Goal: Find contact information: Obtain details needed to contact an individual or organization

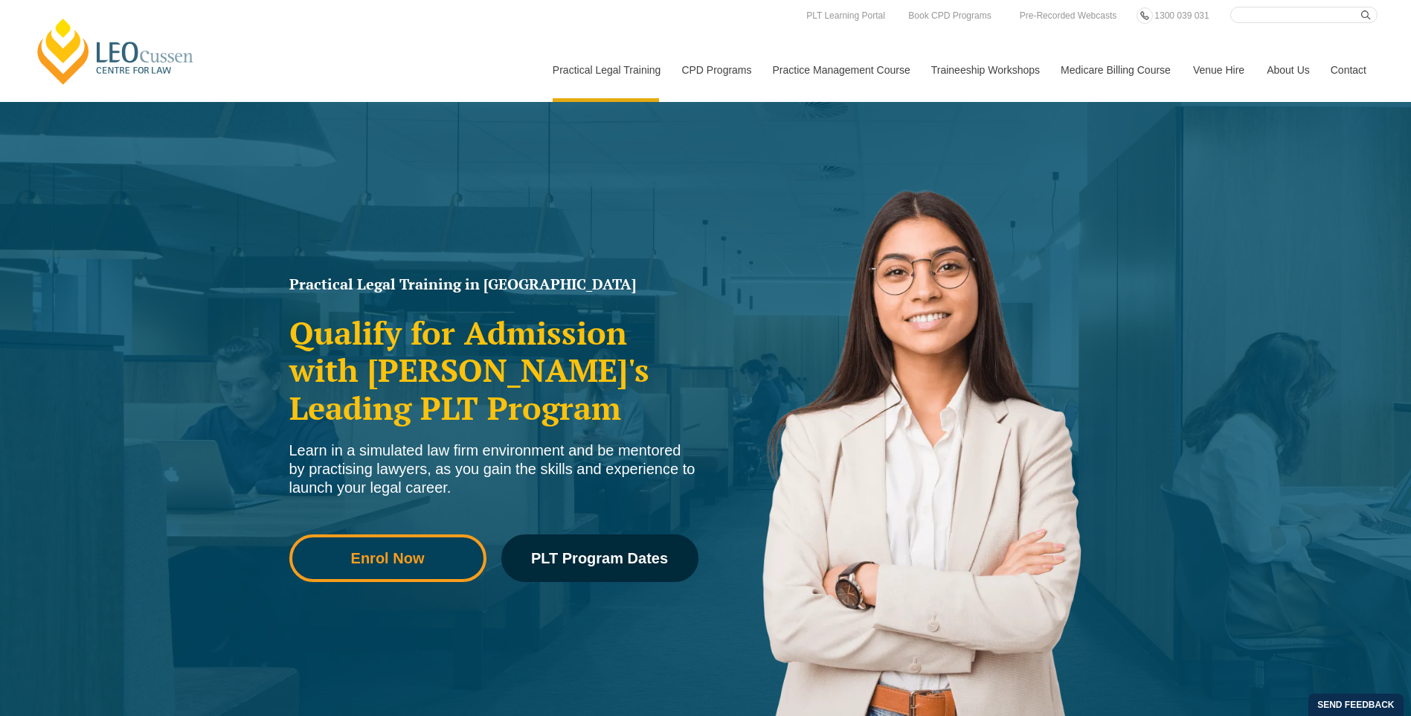
click at [421, 549] on link "Enrol Now" at bounding box center [387, 558] width 197 height 48
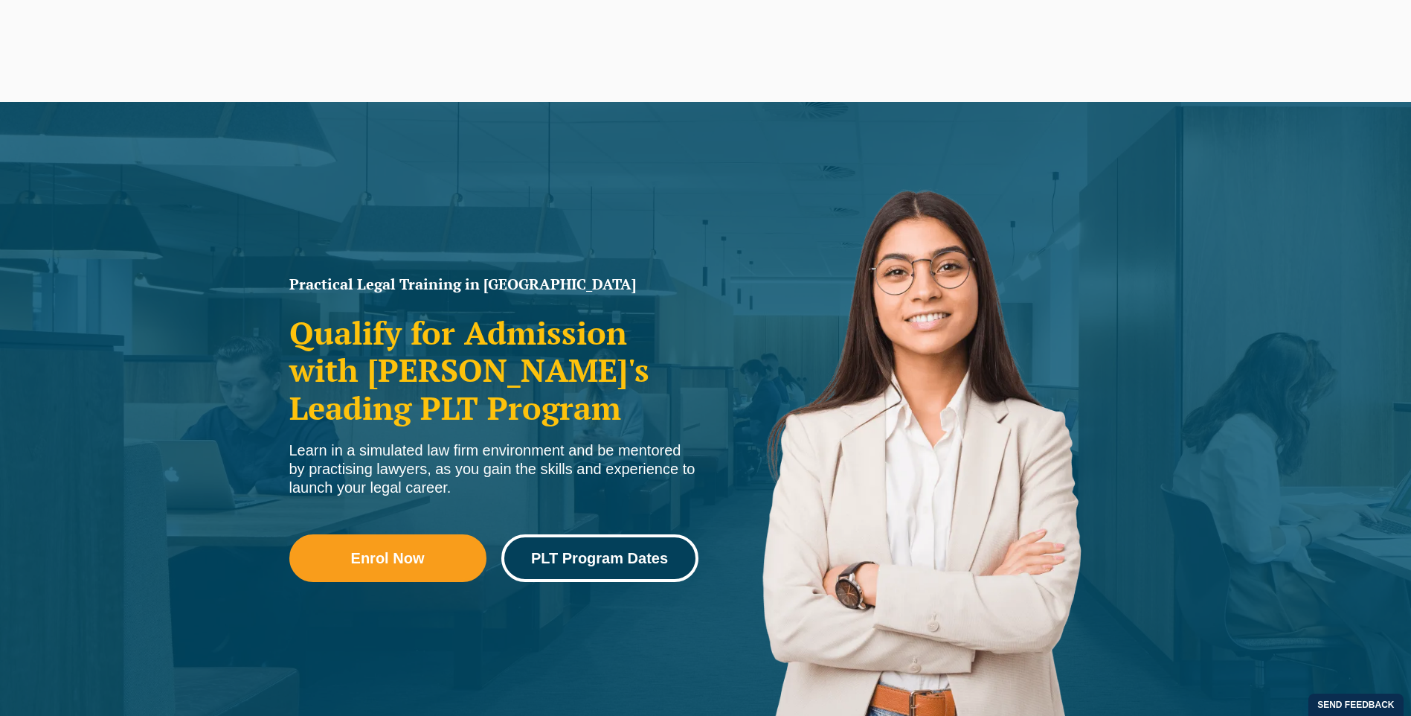
click at [632, 538] on link "PLT Program Dates" at bounding box center [599, 558] width 197 height 48
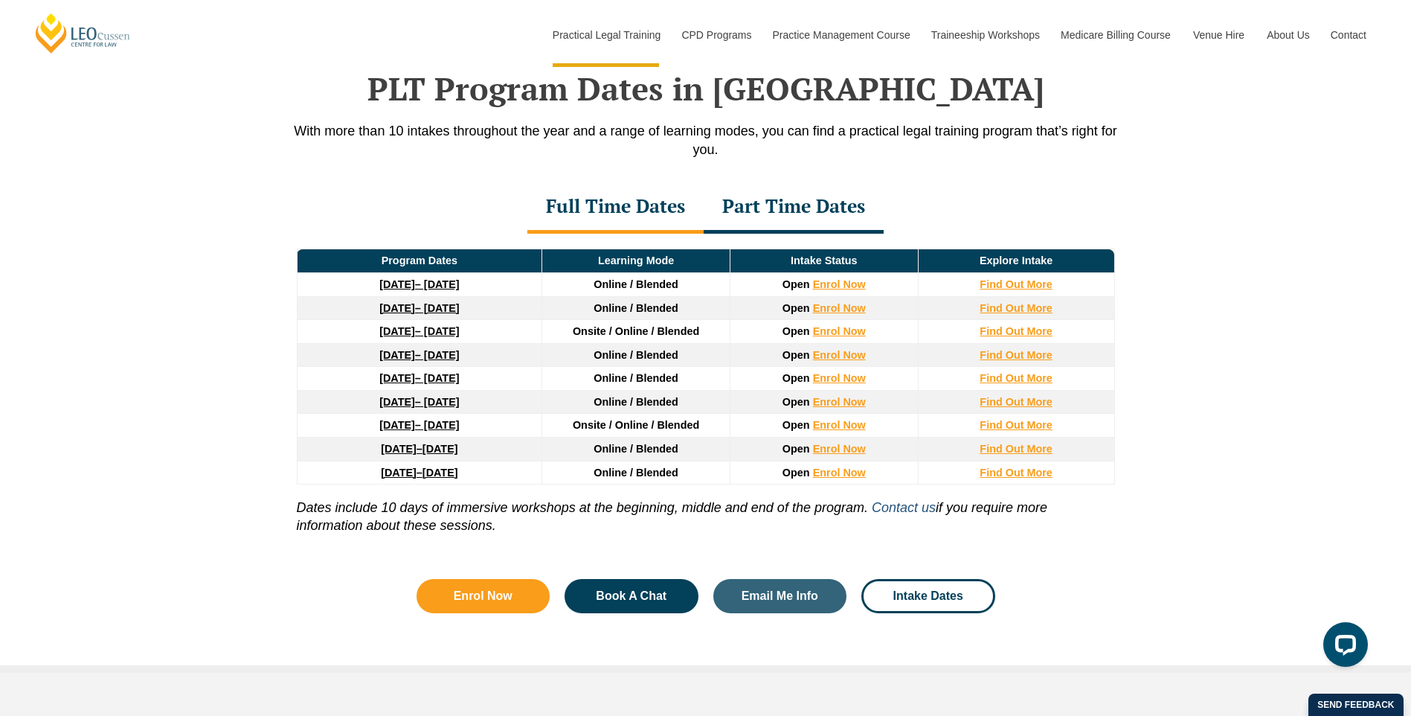
click at [928, 513] on link "Contact us" at bounding box center [904, 507] width 64 height 15
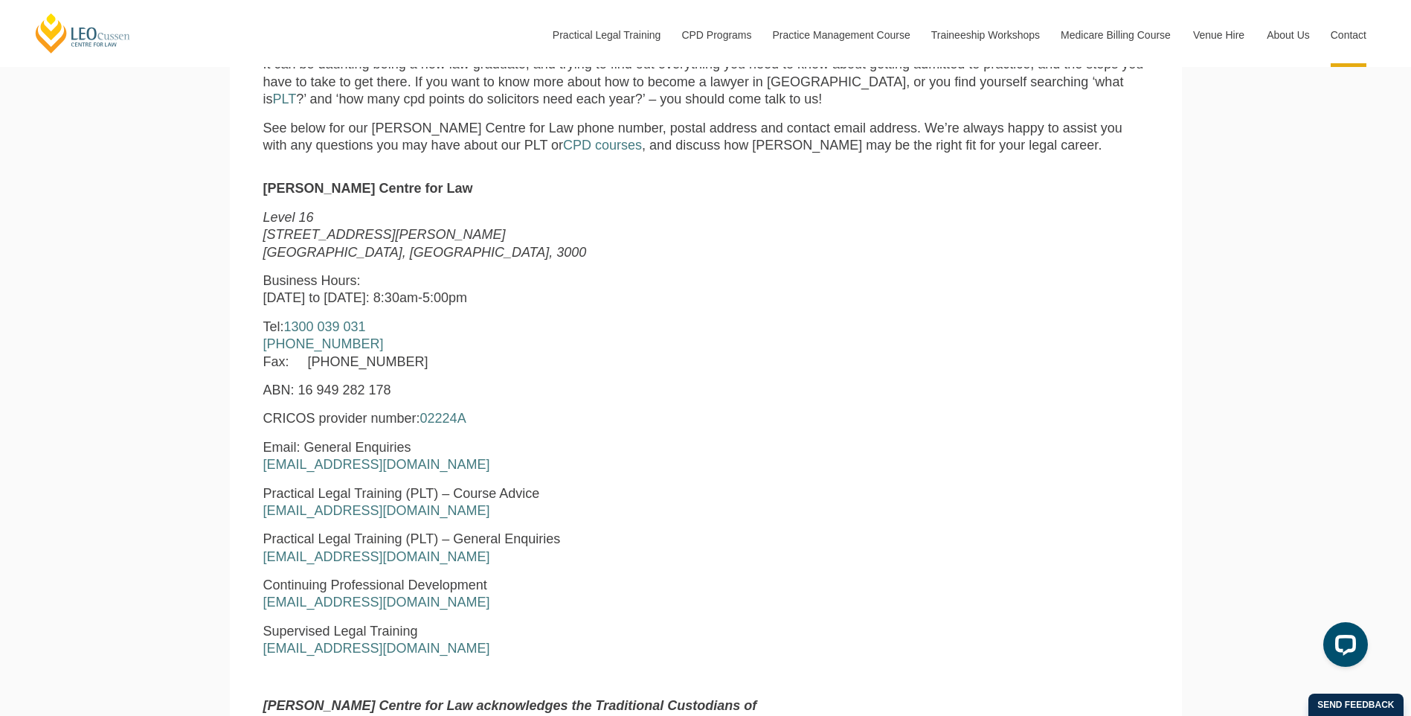
scroll to position [595, 0]
click at [385, 506] on link "courseadvice@leocussen.edu.au" at bounding box center [376, 508] width 227 height 15
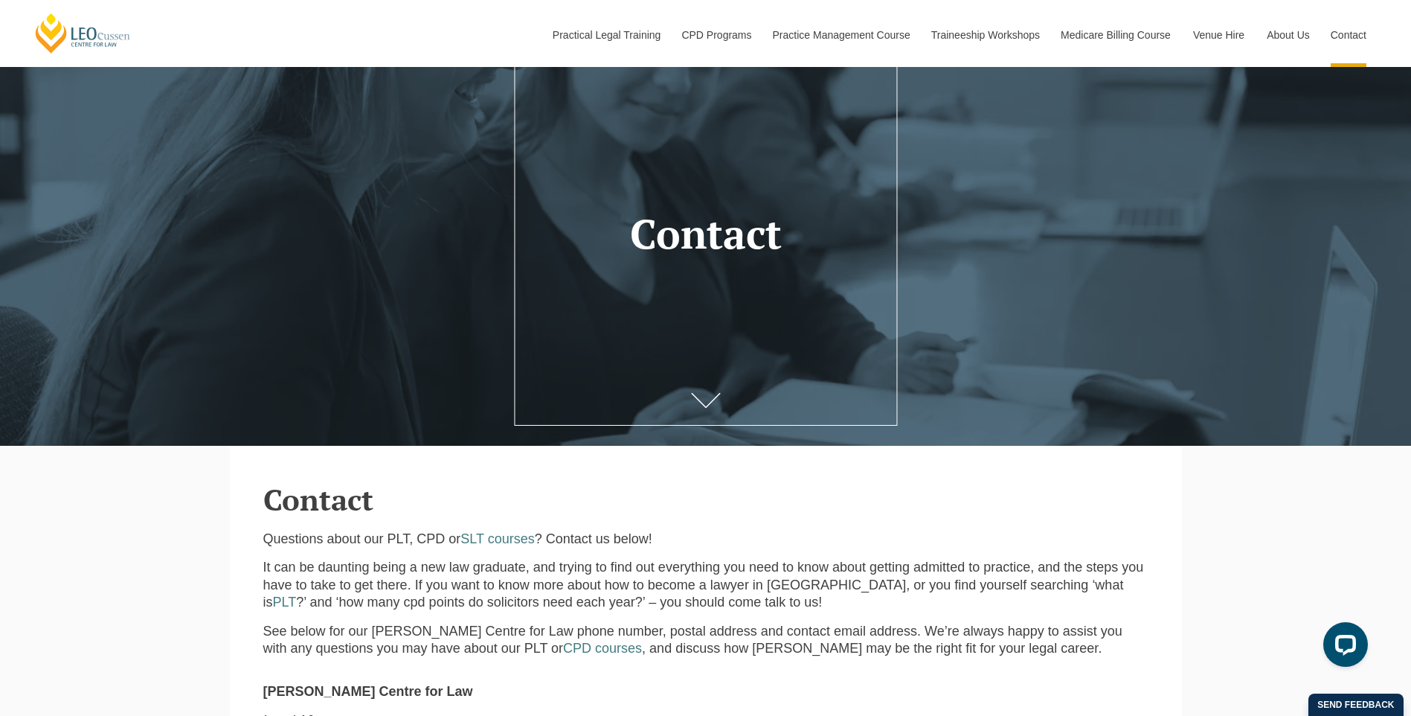
scroll to position [0, 0]
